Goal: Find specific page/section: Find specific page/section

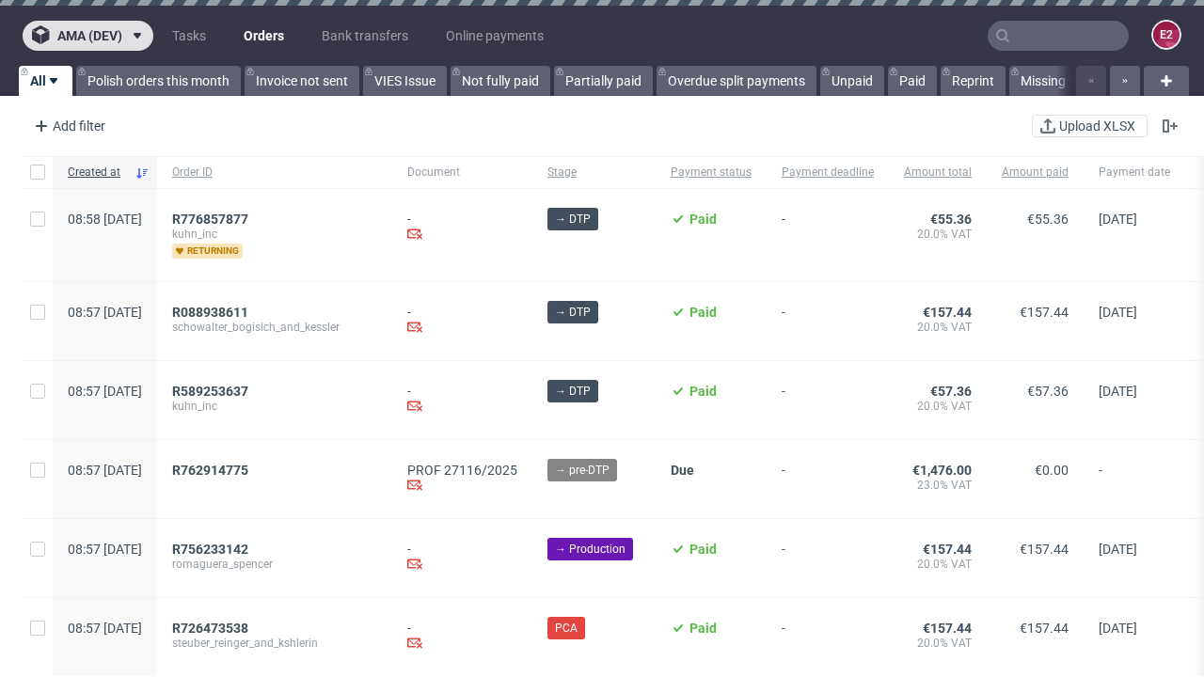
click at [87, 36] on span "ama (dev)" at bounding box center [89, 35] width 65 height 13
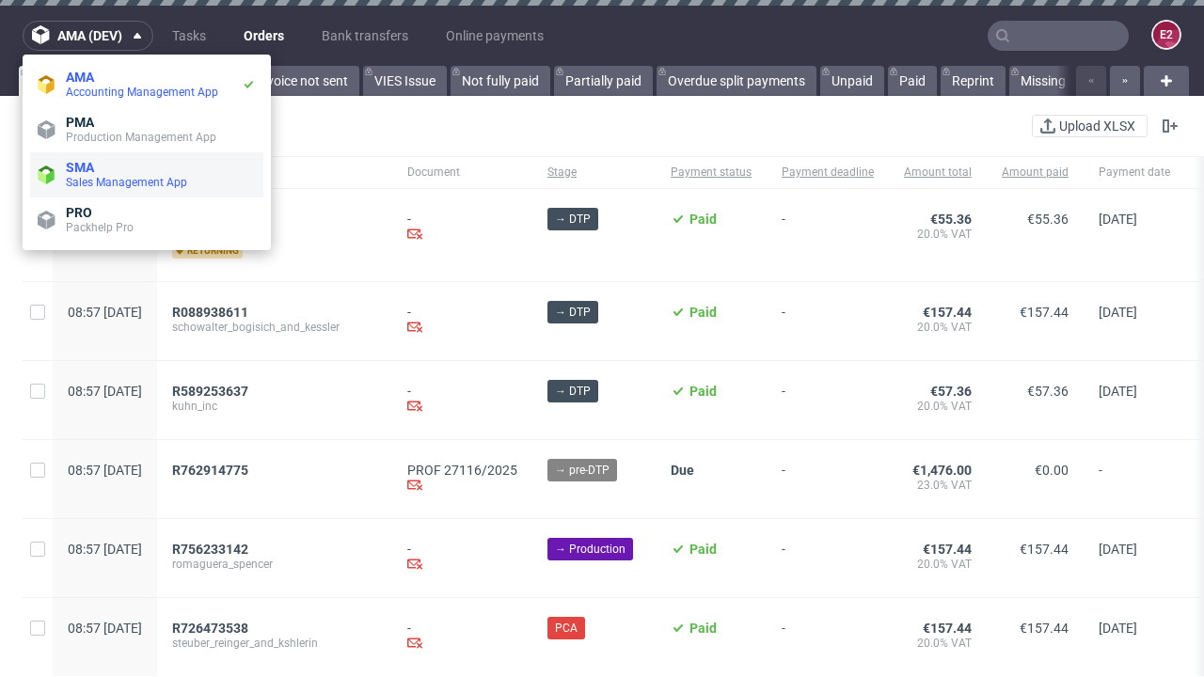
click at [147, 175] on span "Sales Management App" at bounding box center [161, 182] width 190 height 15
